Goal: Information Seeking & Learning: Find specific fact

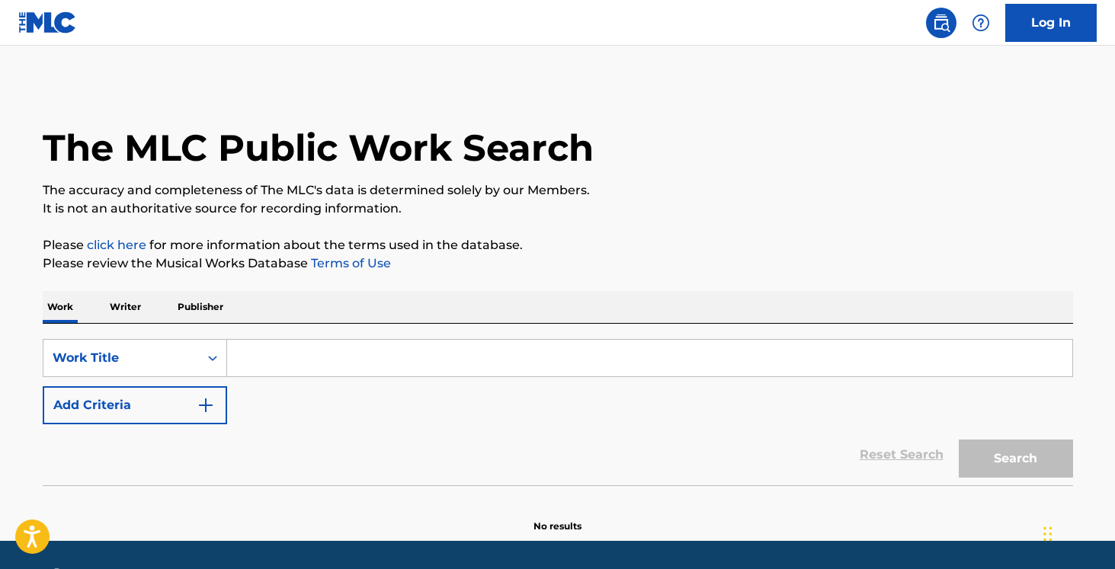
click at [378, 352] on input "Search Form" at bounding box center [649, 358] width 845 height 37
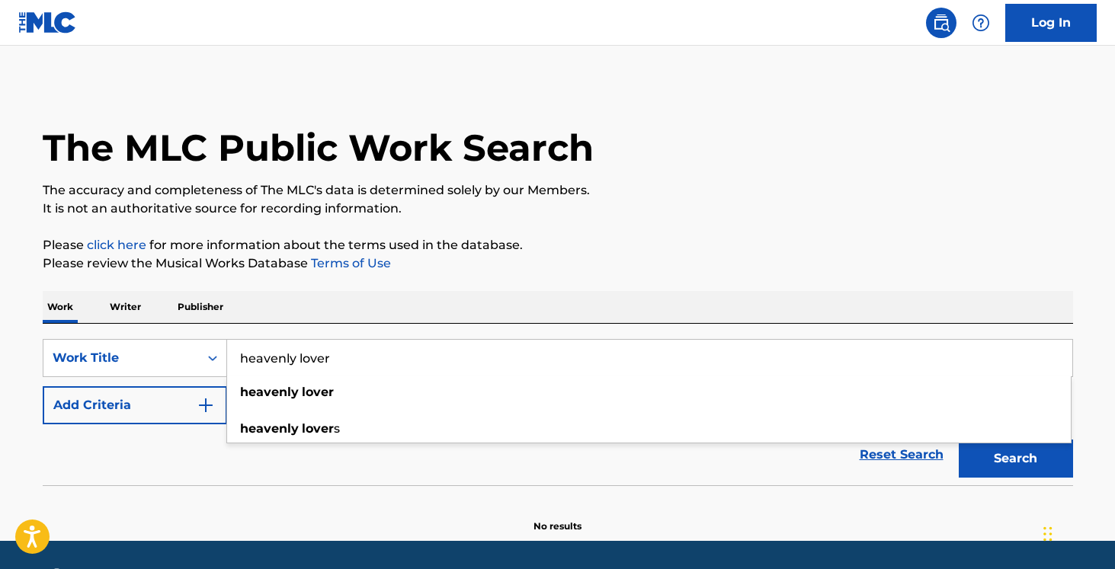
type input "heavenly lover"
click at [222, 405] on button "Add Criteria" at bounding box center [135, 405] width 184 height 38
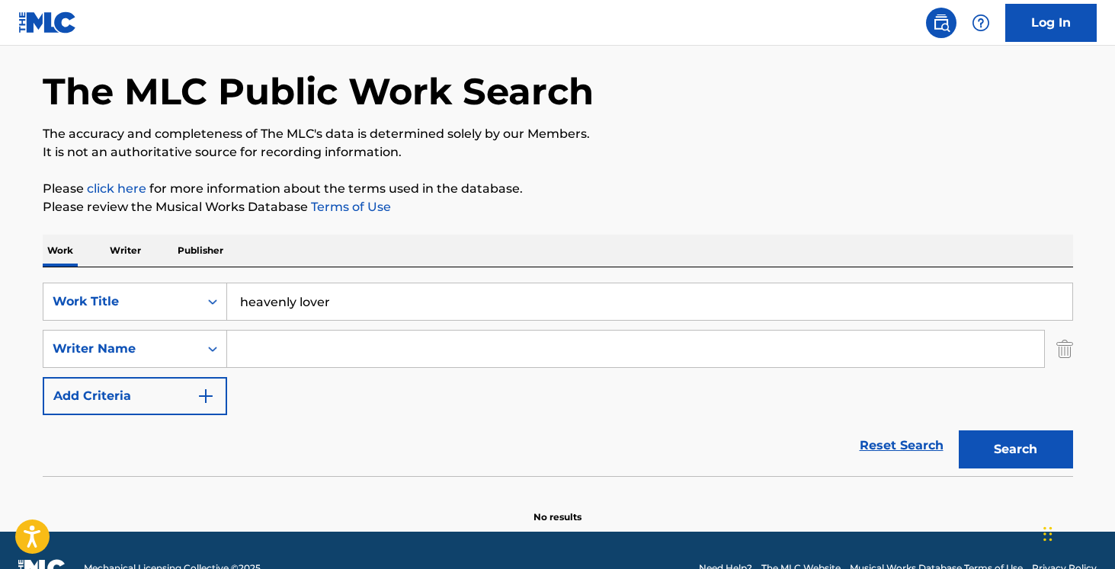
scroll to position [92, 0]
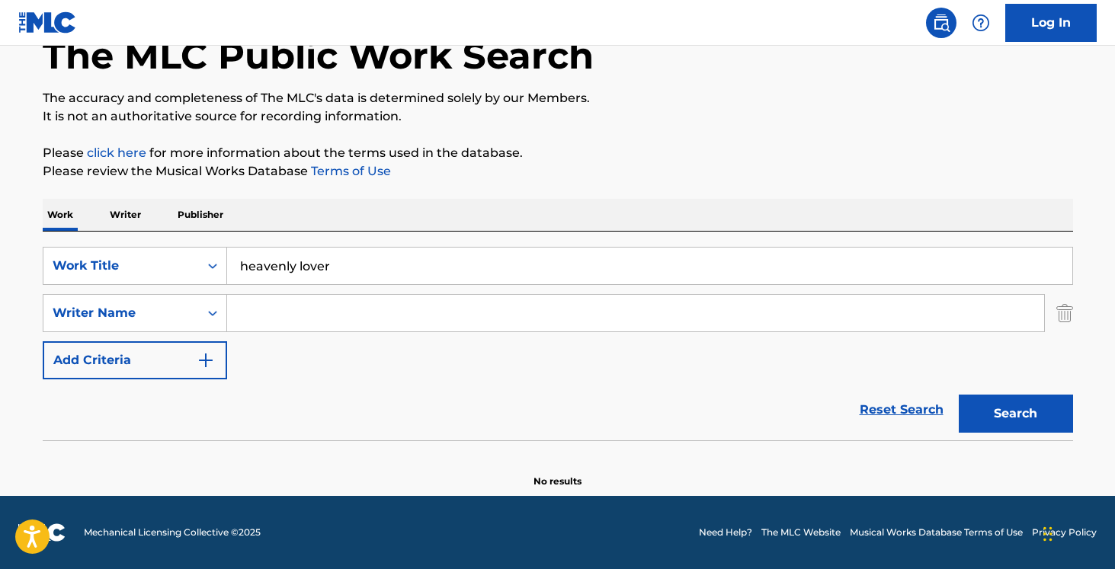
click at [354, 323] on input "Search Form" at bounding box center [635, 313] width 817 height 37
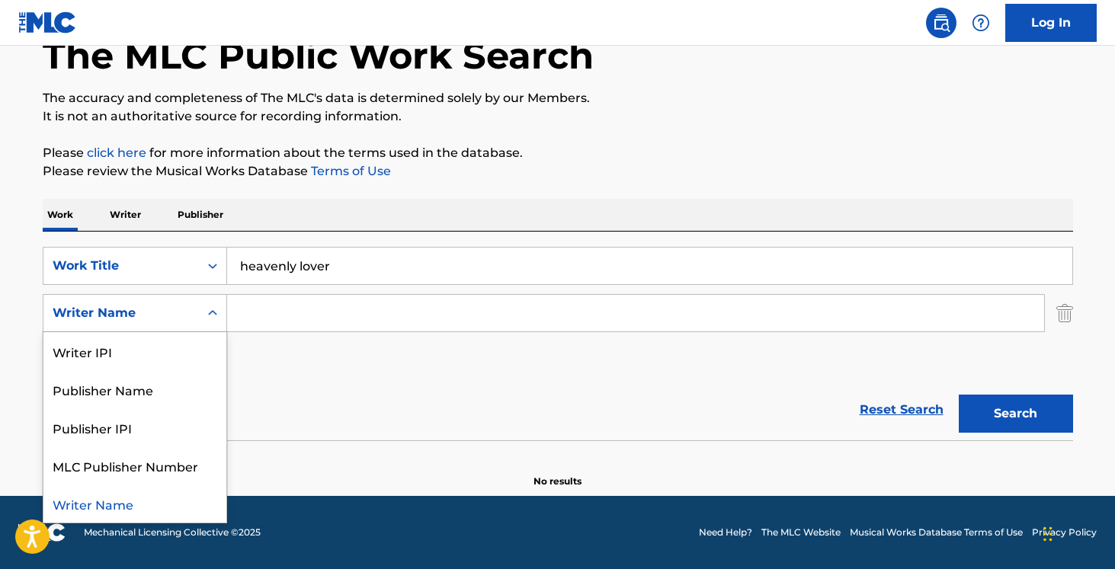
click at [210, 317] on icon "Search Form" at bounding box center [212, 313] width 15 height 15
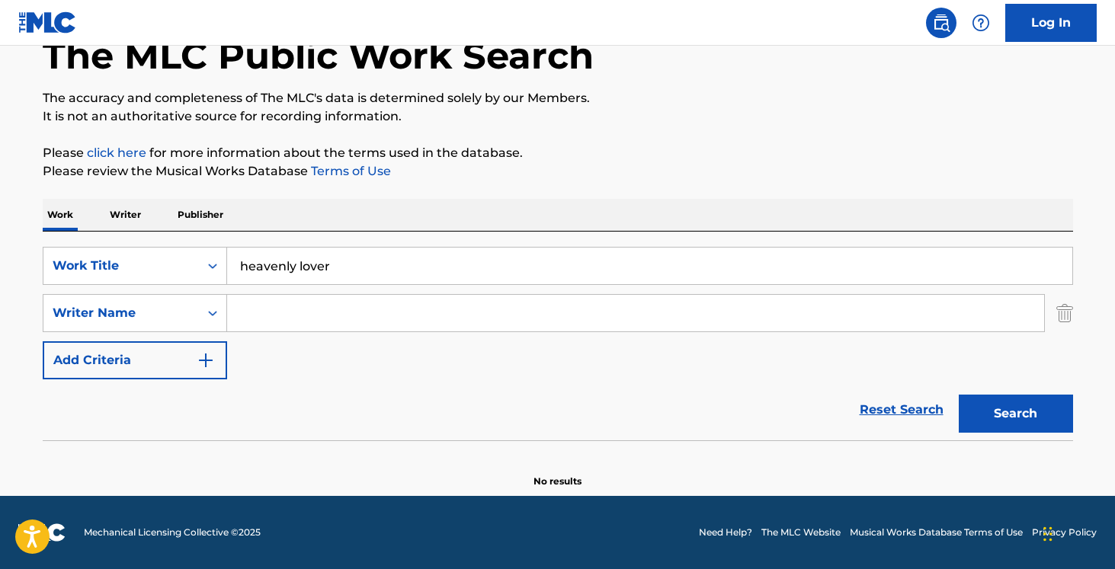
click at [213, 313] on icon "Search Form" at bounding box center [212, 313] width 15 height 15
click at [322, 307] on input "Search Form" at bounding box center [635, 313] width 817 height 37
type input "hal"
click at [958, 395] on button "Search" at bounding box center [1015, 414] width 114 height 38
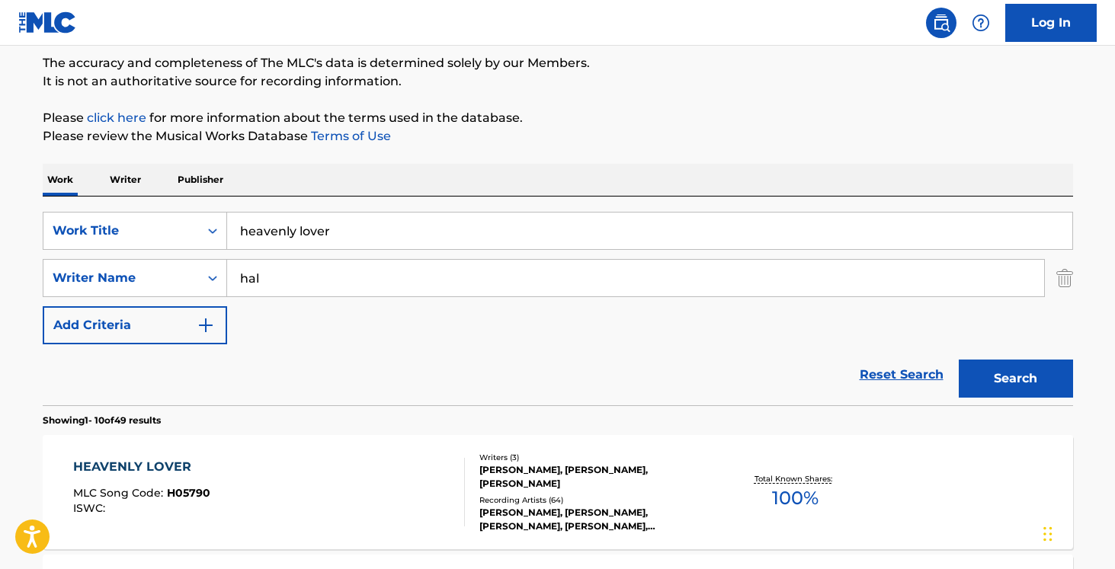
scroll to position [129, 0]
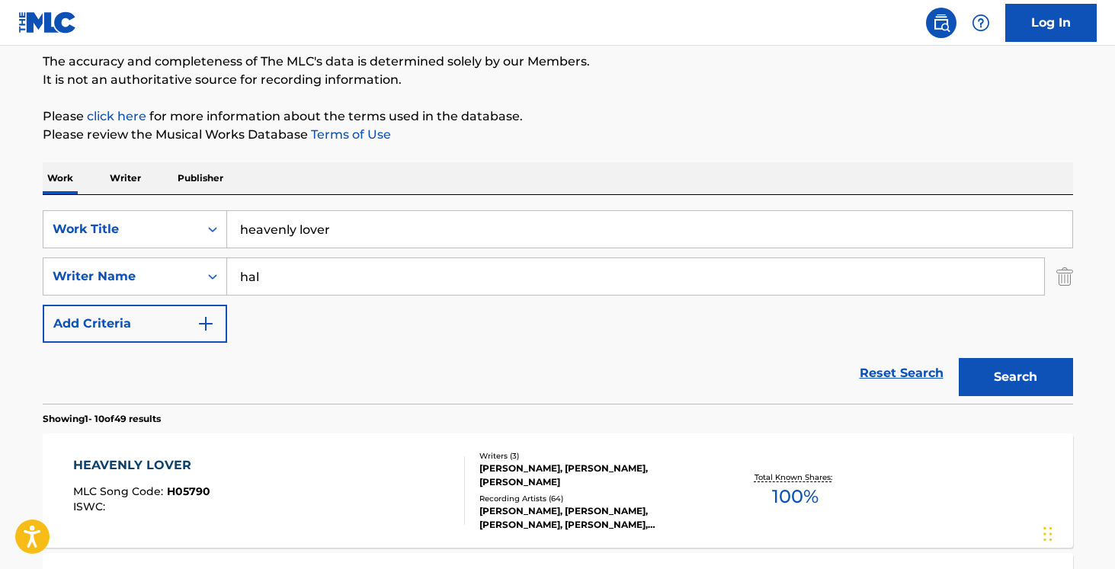
click at [436, 486] on div "HEAVENLY LOVER MLC Song Code : H05790 ISWC :" at bounding box center [269, 490] width 392 height 69
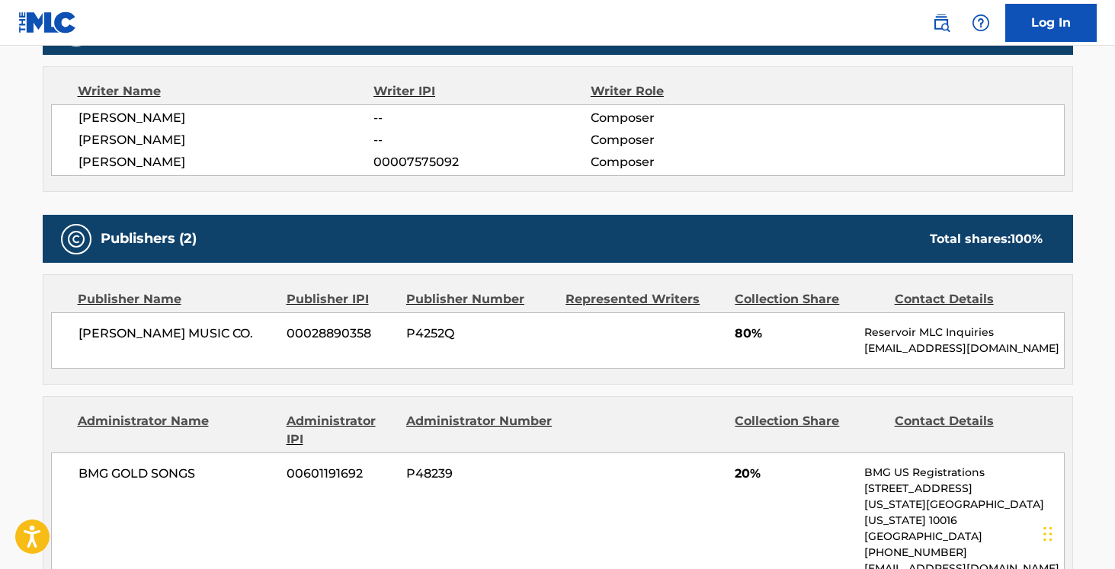
scroll to position [526, 0]
